Goal: Transaction & Acquisition: Book appointment/travel/reservation

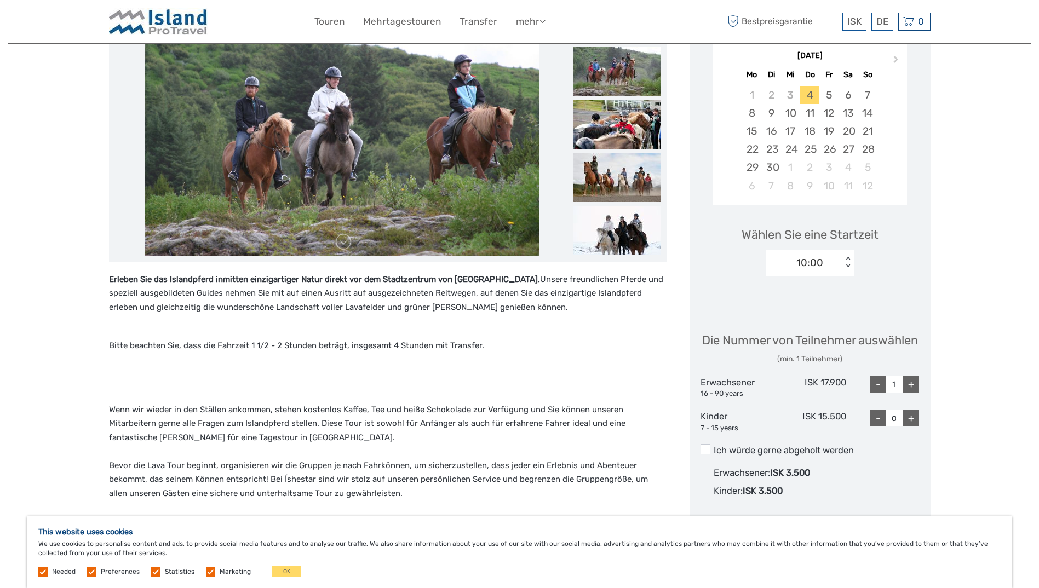
scroll to position [164, 0]
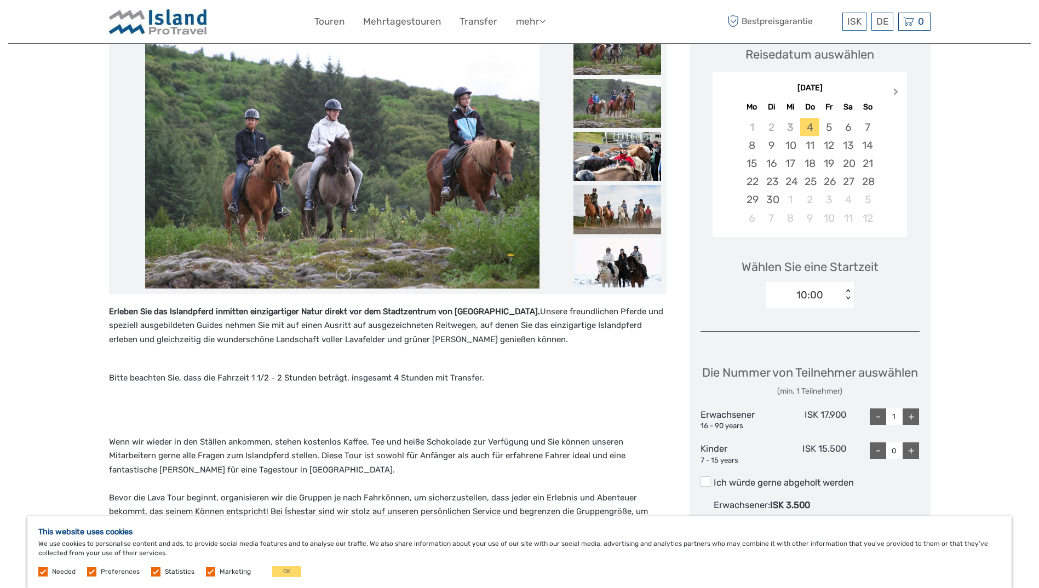
click at [896, 91] on span "Next Month" at bounding box center [896, 94] width 0 height 16
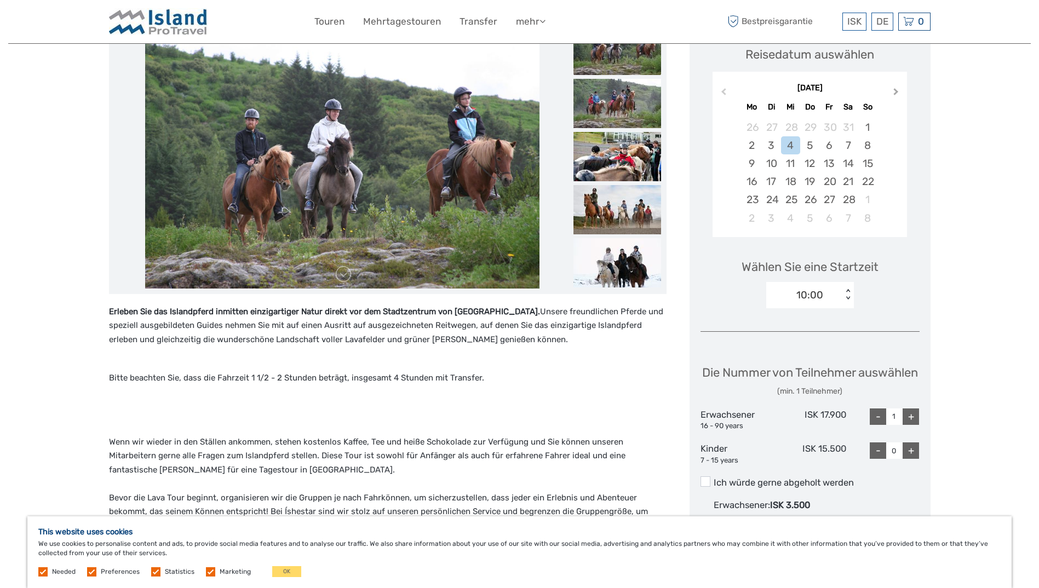
click at [896, 91] on span "Next Month" at bounding box center [896, 94] width 0 height 16
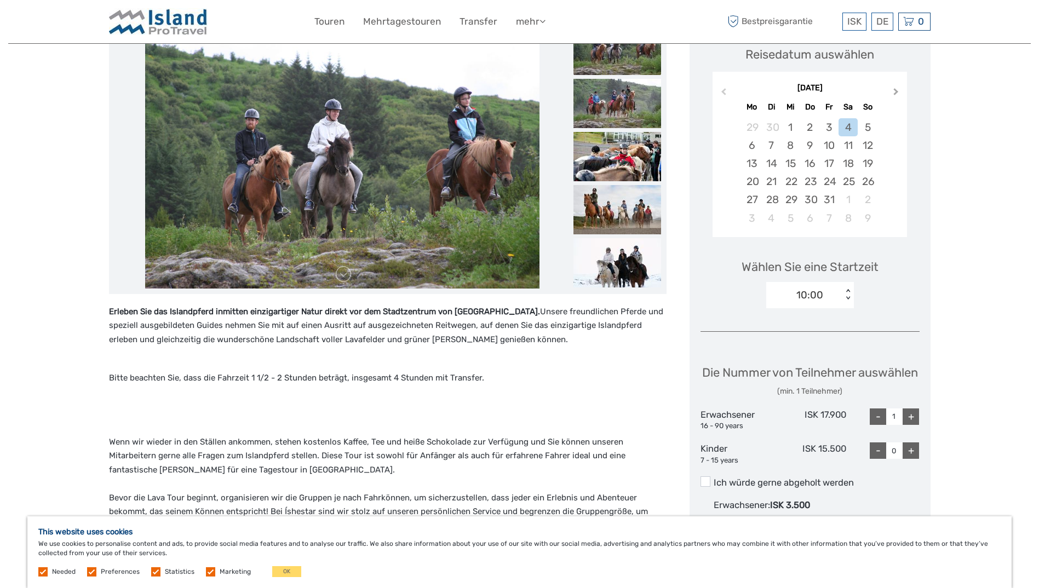
click at [896, 91] on span "Next Month" at bounding box center [896, 94] width 0 height 16
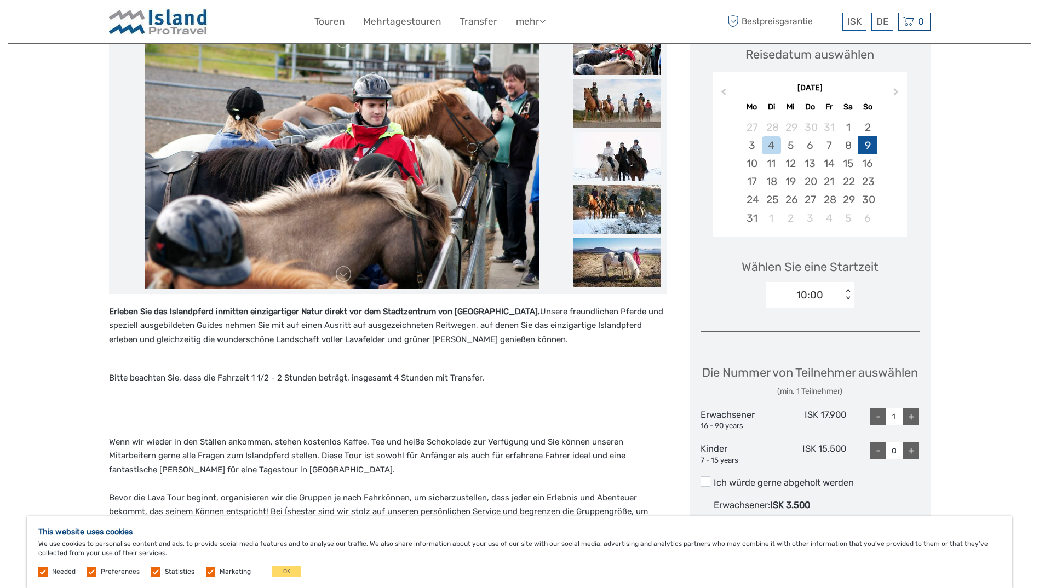
click at [865, 142] on div "9" at bounding box center [866, 145] width 19 height 18
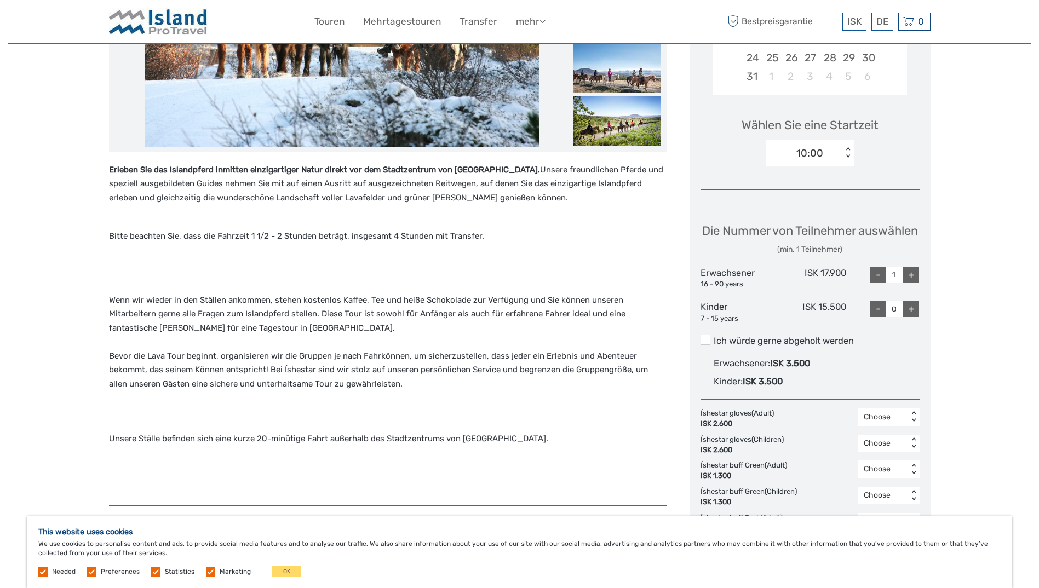
scroll to position [328, 0]
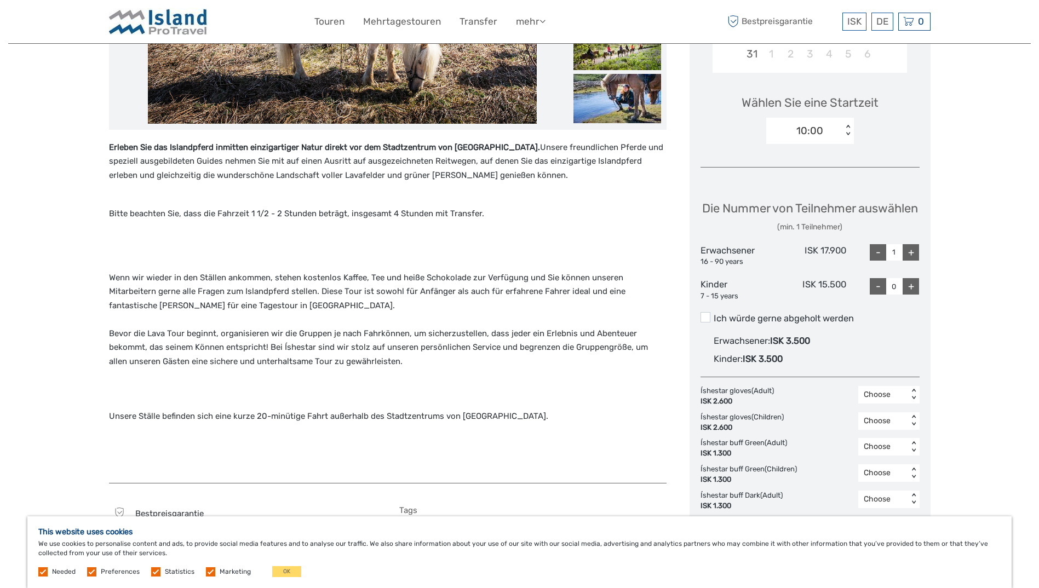
click at [914, 295] on div "+" at bounding box center [910, 286] width 16 height 16
type input "1"
click at [913, 261] on div "+" at bounding box center [910, 252] width 16 height 16
type input "3"
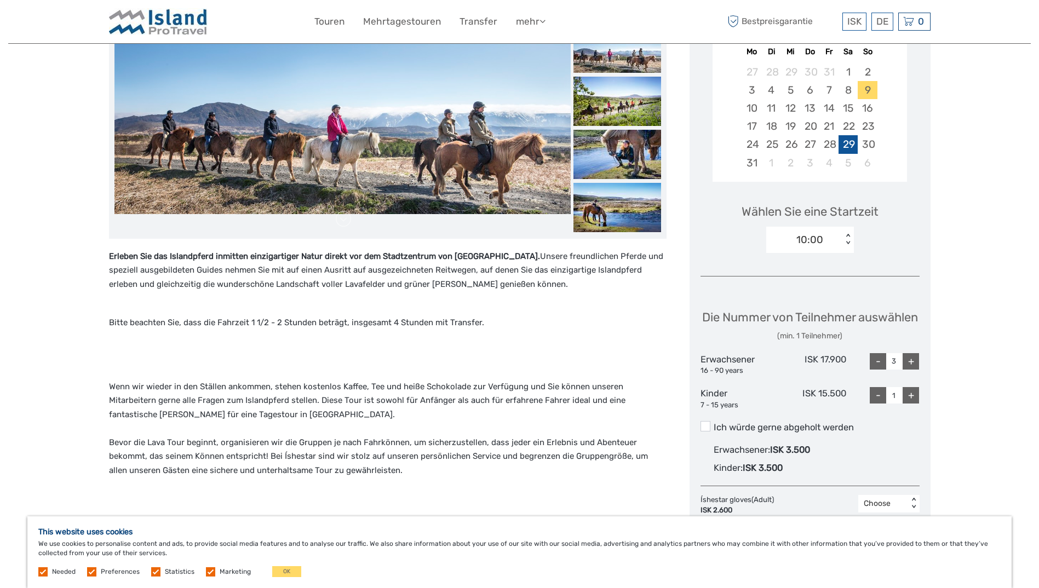
scroll to position [164, 0]
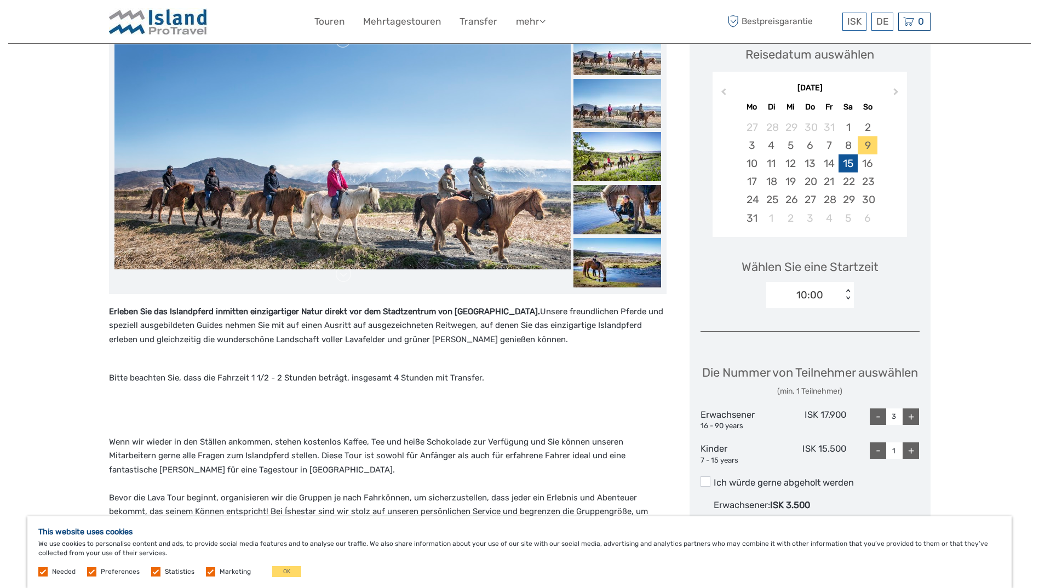
click at [851, 160] on div "15" at bounding box center [847, 163] width 19 height 18
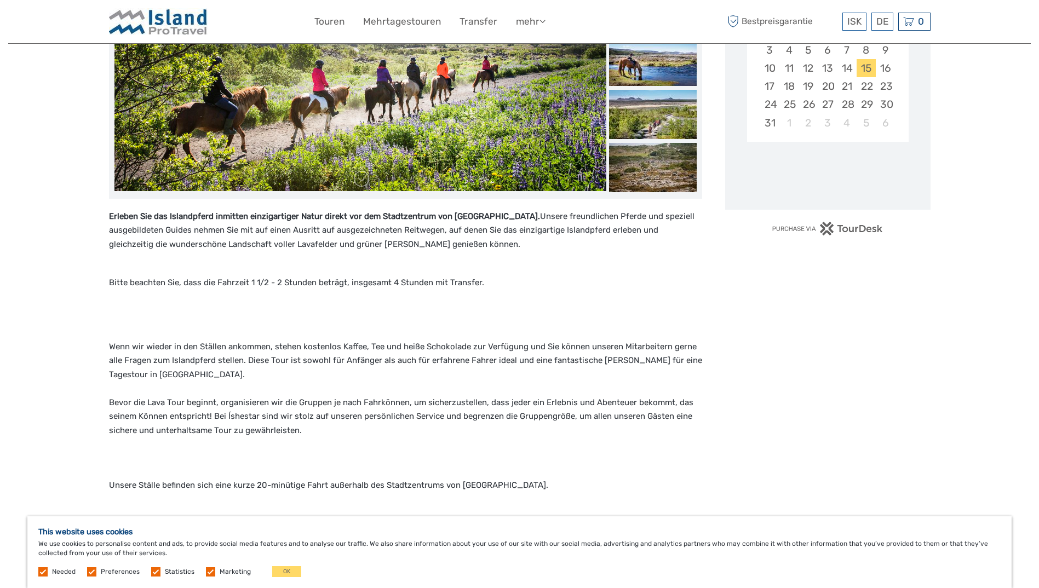
scroll to position [109, 0]
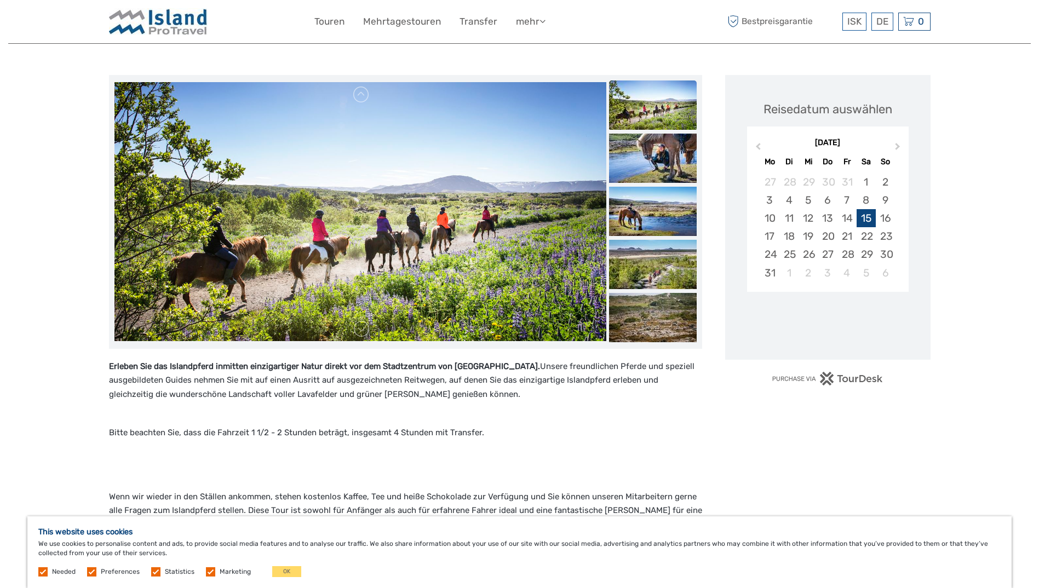
click at [868, 212] on div "15" at bounding box center [865, 218] width 19 height 18
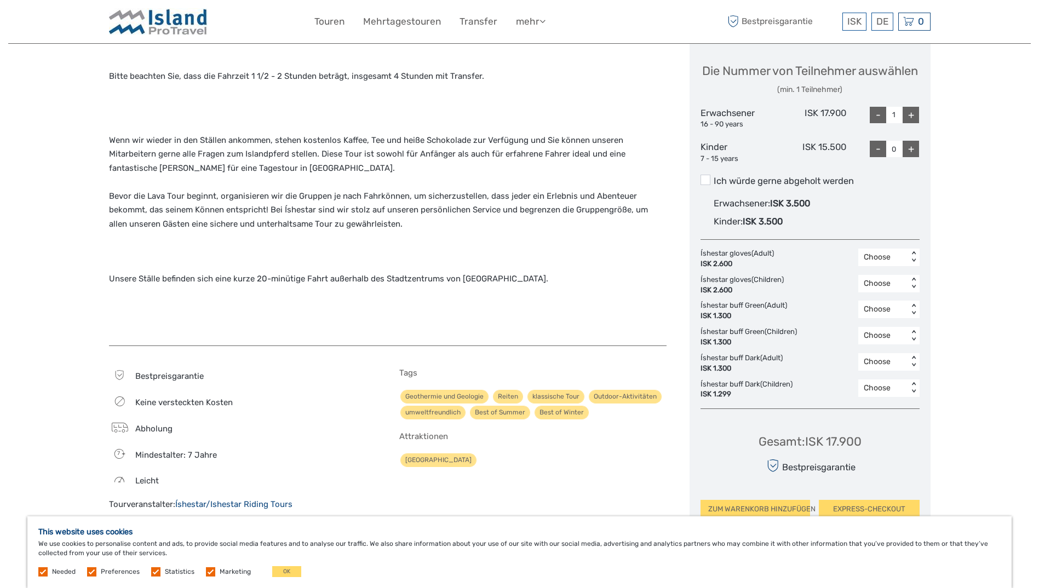
scroll to position [493, 0]
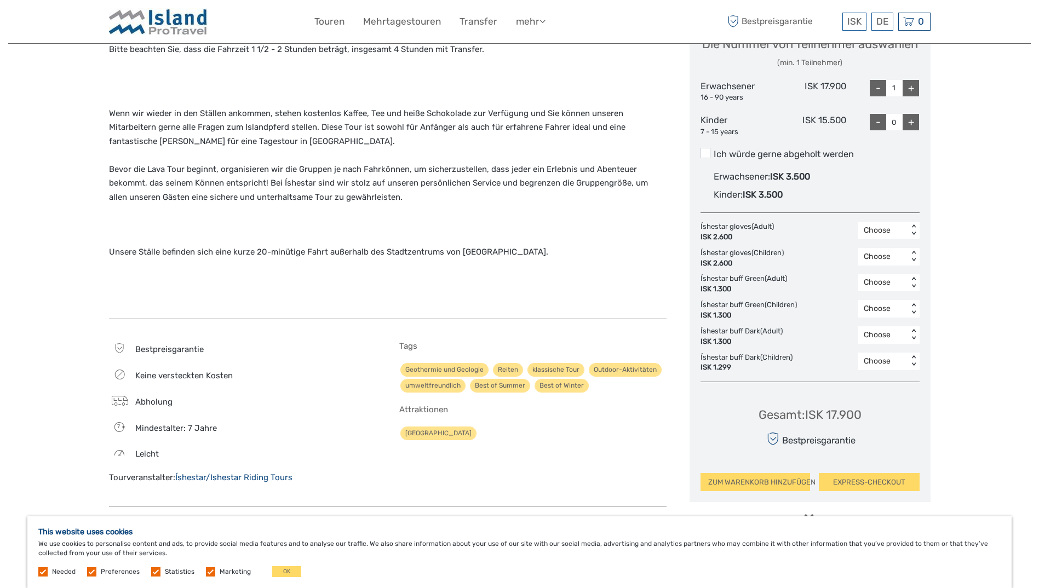
click at [916, 96] on div "+" at bounding box center [910, 88] width 16 height 16
type input "3"
click at [914, 130] on div "+" at bounding box center [910, 122] width 16 height 16
type input "1"
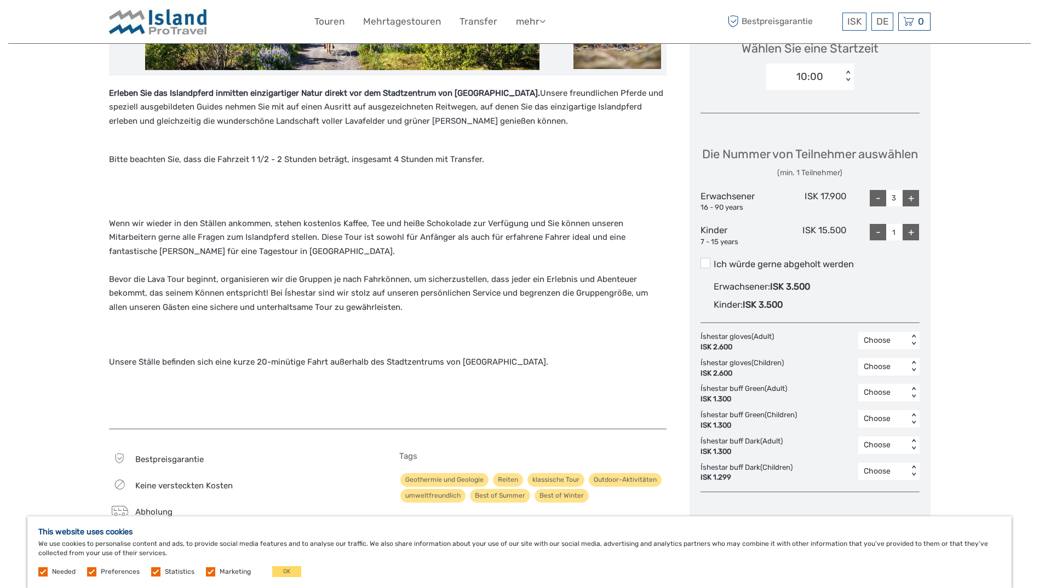
scroll to position [383, 0]
drag, startPoint x: 708, startPoint y: 283, endPoint x: 899, endPoint y: 285, distance: 190.5
click at [712, 270] on label "Ich würde gerne abgeholt werden" at bounding box center [809, 263] width 219 height 13
click at [713, 259] on input "Ich würde gerne abgeholt werden" at bounding box center [713, 259] width 0 height 0
